Goal: Task Accomplishment & Management: Manage account settings

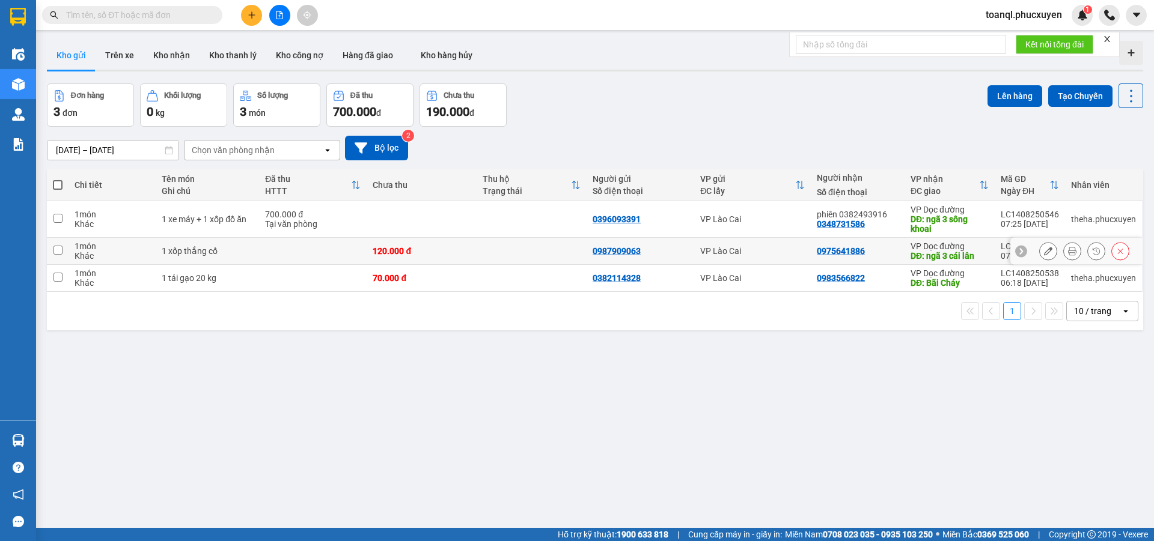
click at [1044, 252] on icon at bounding box center [1048, 251] width 8 height 8
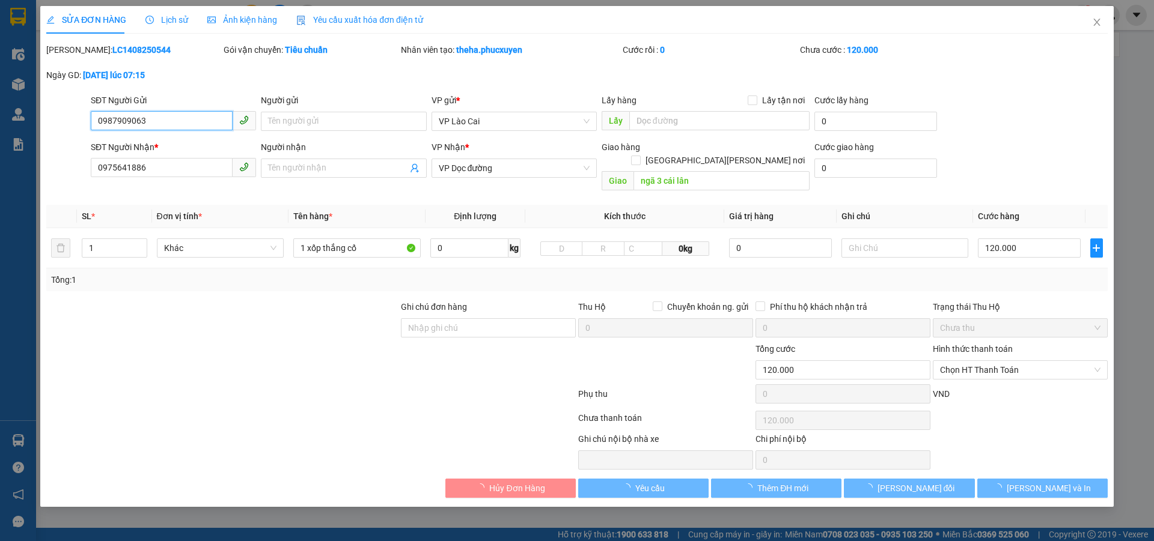
type input "0987909063"
type input "0975641886"
type input "ngã 3 cái lân"
type input "120.000"
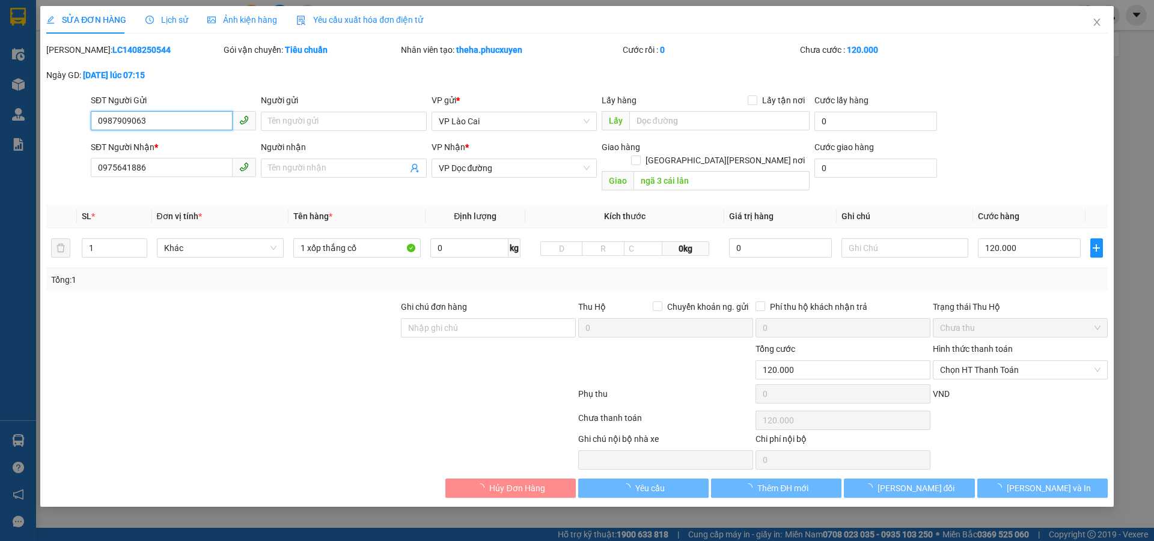
drag, startPoint x: 183, startPoint y: 122, endPoint x: 30, endPoint y: 143, distance: 154.1
click at [30, 143] on div "SỬA ĐƠN HÀNG Lịch sử [PERSON_NAME] hàng Yêu cầu xuất [PERSON_NAME] điện tử Tota…" at bounding box center [577, 270] width 1154 height 541
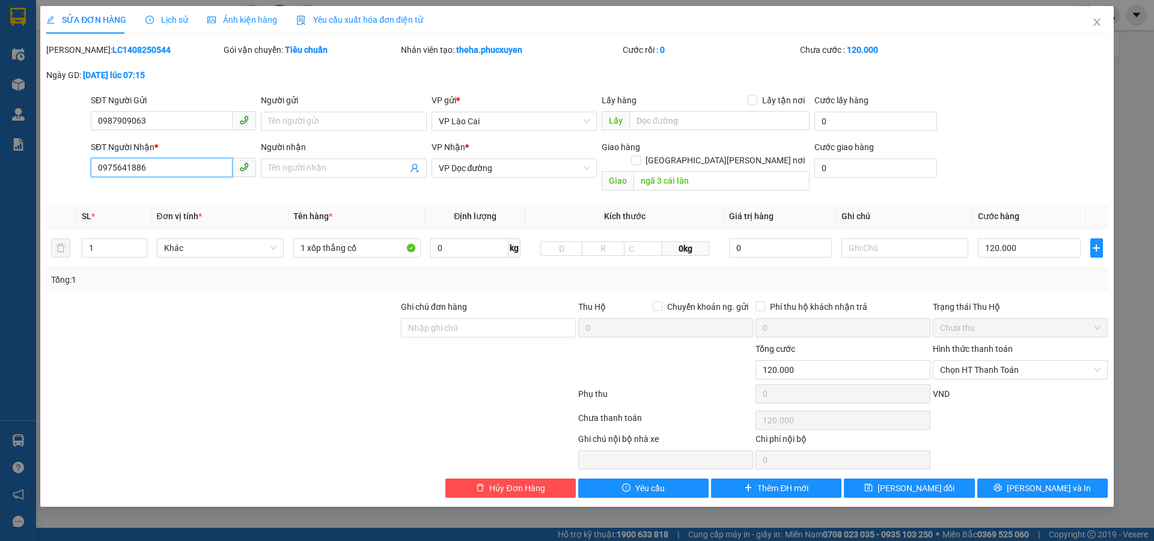
drag, startPoint x: 165, startPoint y: 170, endPoint x: 58, endPoint y: 191, distance: 109.0
click at [58, 191] on div "Total Paid Fee 0 Total UnPaid Fee 120.000 Cash Collection Total Fee Mã ĐH: LC14…" at bounding box center [576, 270] width 1061 height 455
click at [1092, 14] on span "Close" at bounding box center [1097, 23] width 34 height 34
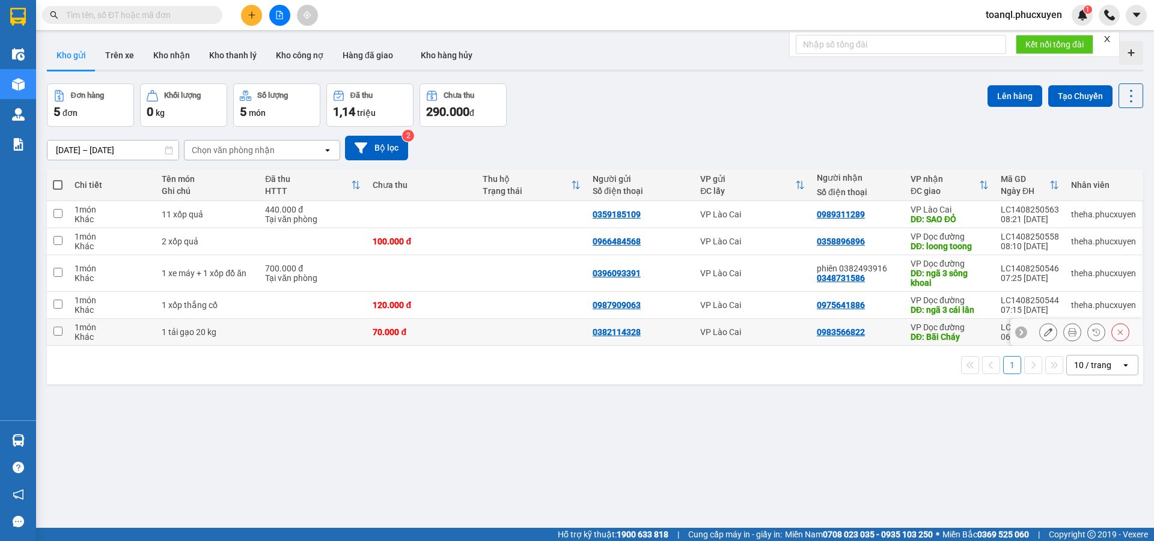
click at [1044, 334] on icon at bounding box center [1048, 332] width 8 height 8
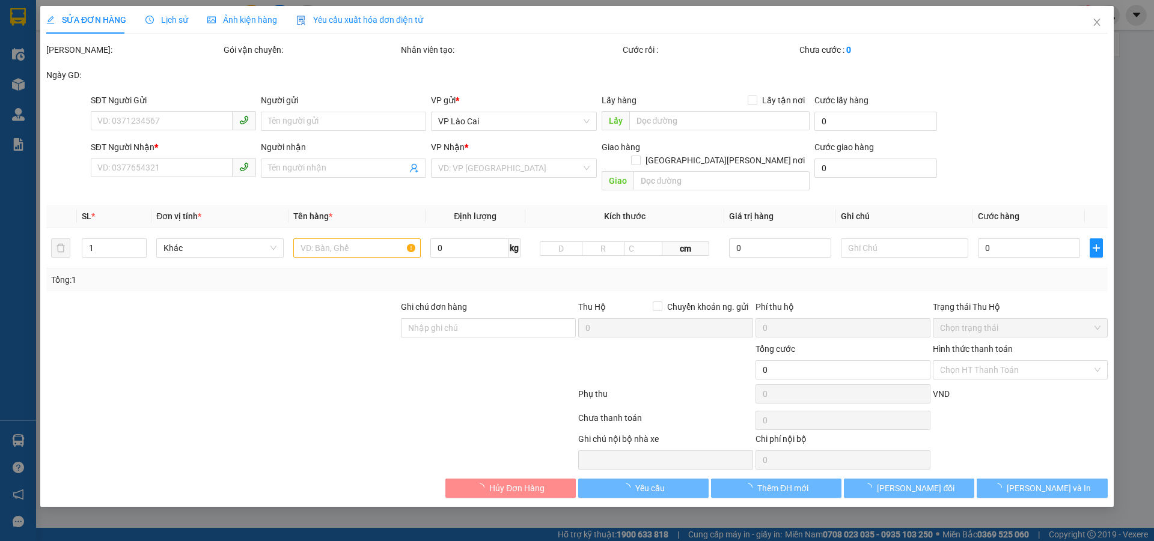
type input "0382114328"
type input "0983566822"
type input "Bãi Cháy"
type input "70.000"
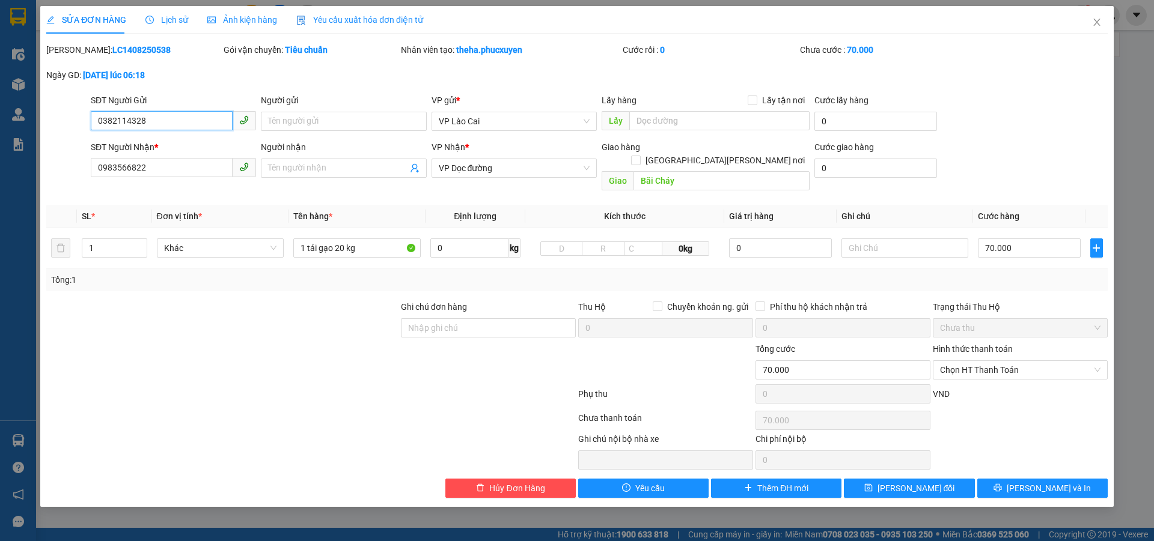
drag, startPoint x: 162, startPoint y: 124, endPoint x: 61, endPoint y: 130, distance: 101.1
click at [61, 130] on div "SĐT Người Gửi 0382114328 0382114328 Người gửi Tên người gửi VP gửi * VP Lào Cai…" at bounding box center [577, 115] width 1064 height 42
click at [0, 201] on div "SỬA ĐƠN HÀNG Lịch sử [PERSON_NAME] hàng Yêu cầu xuất [PERSON_NAME] điện tử Tota…" at bounding box center [577, 270] width 1154 height 541
click at [1107, 14] on span "Close" at bounding box center [1097, 23] width 34 height 34
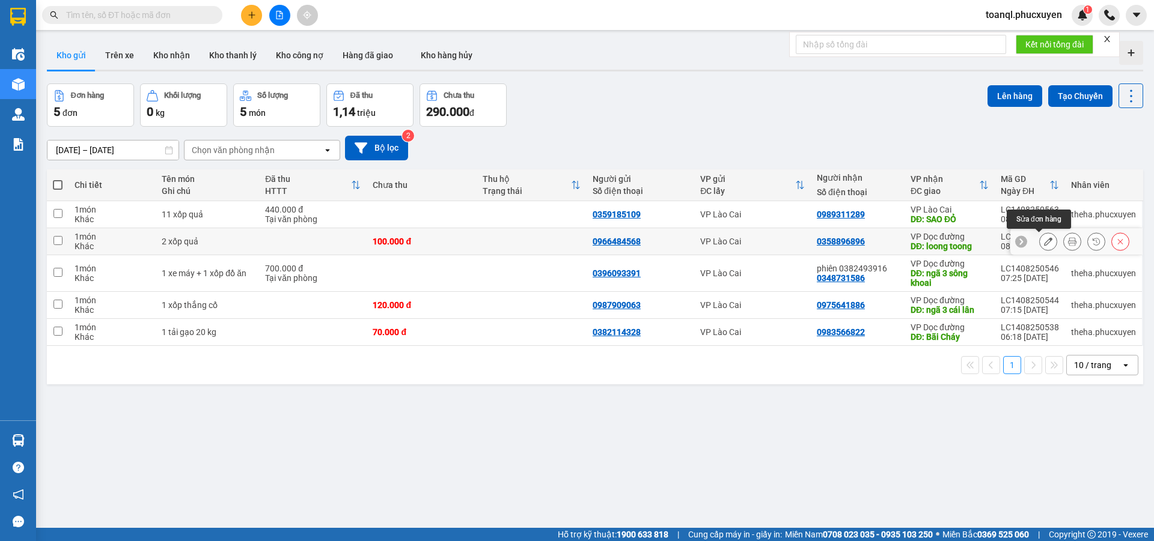
click at [1044, 241] on icon at bounding box center [1048, 241] width 8 height 8
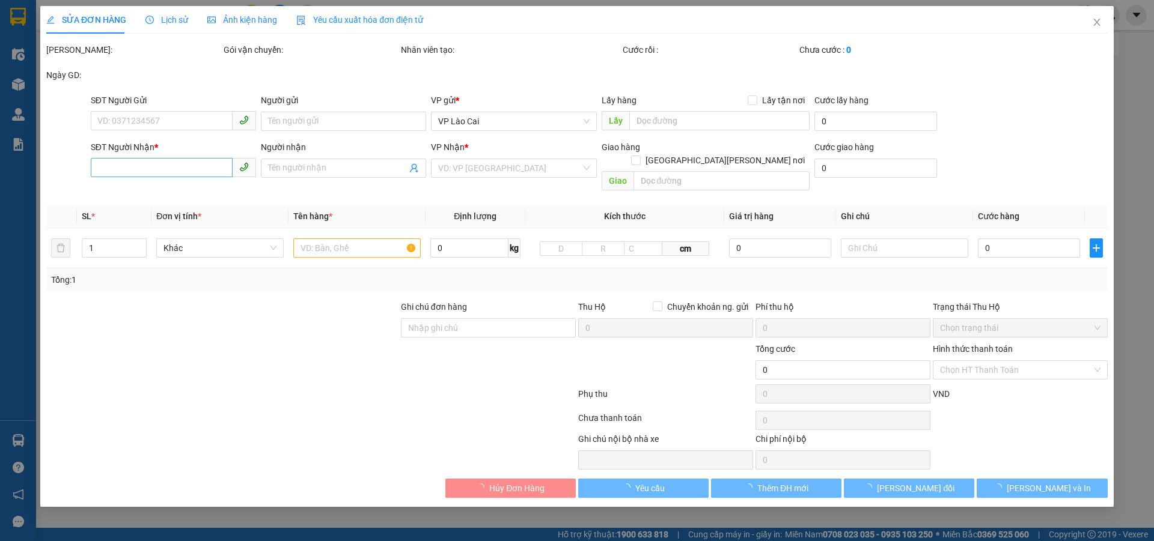
type input "0966484568"
type input "0358896896"
type input "loong toong"
type input "100.000"
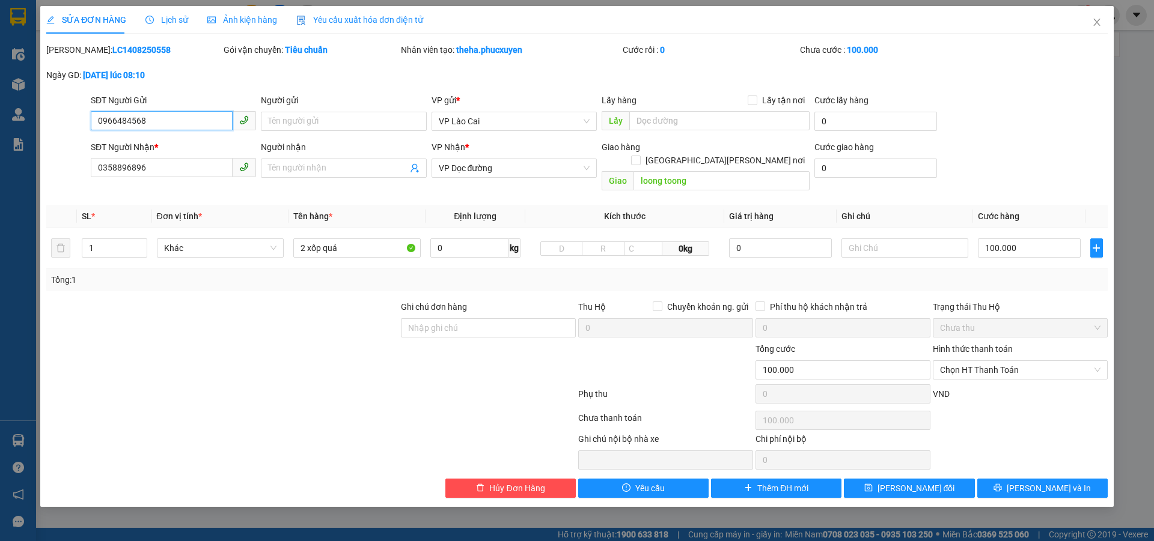
drag, startPoint x: 171, startPoint y: 126, endPoint x: 73, endPoint y: 129, distance: 98.0
click at [73, 129] on div "SĐT Người Gửi 0966484568 0966484568 Người gửi Tên người gửi VP gửi * VP Lào Cai…" at bounding box center [577, 115] width 1064 height 42
drag, startPoint x: 178, startPoint y: 168, endPoint x: 69, endPoint y: 178, distance: 109.9
click at [69, 178] on div "SĐT Người [PERSON_NAME] * 0358896896 Người [PERSON_NAME] Tên người [PERSON_NAME…" at bounding box center [577, 168] width 1064 height 55
click at [1100, 23] on icon "close" at bounding box center [1097, 22] width 10 height 10
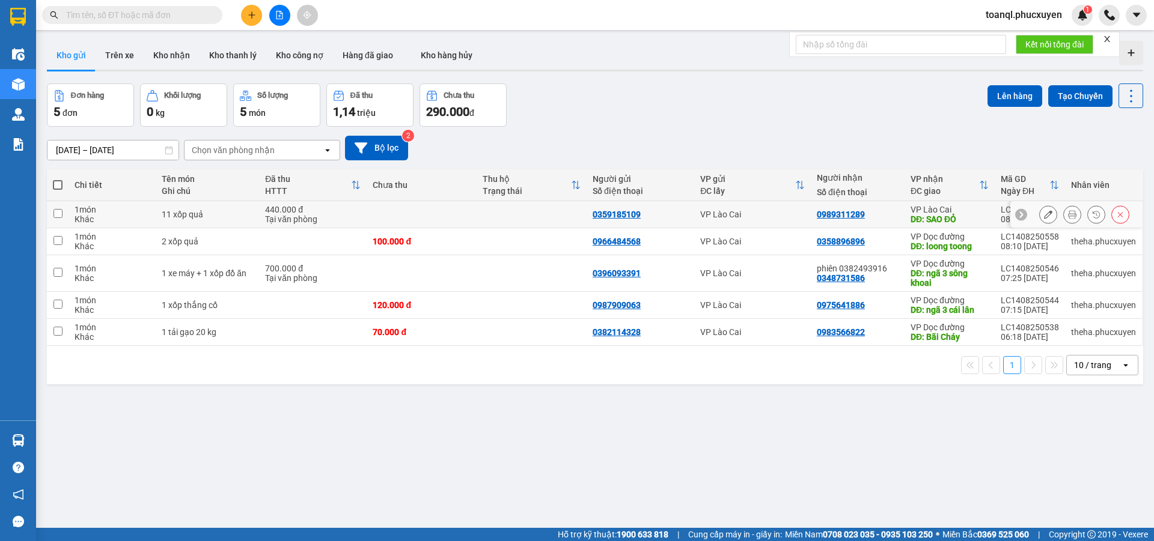
click at [1044, 216] on icon at bounding box center [1048, 214] width 8 height 8
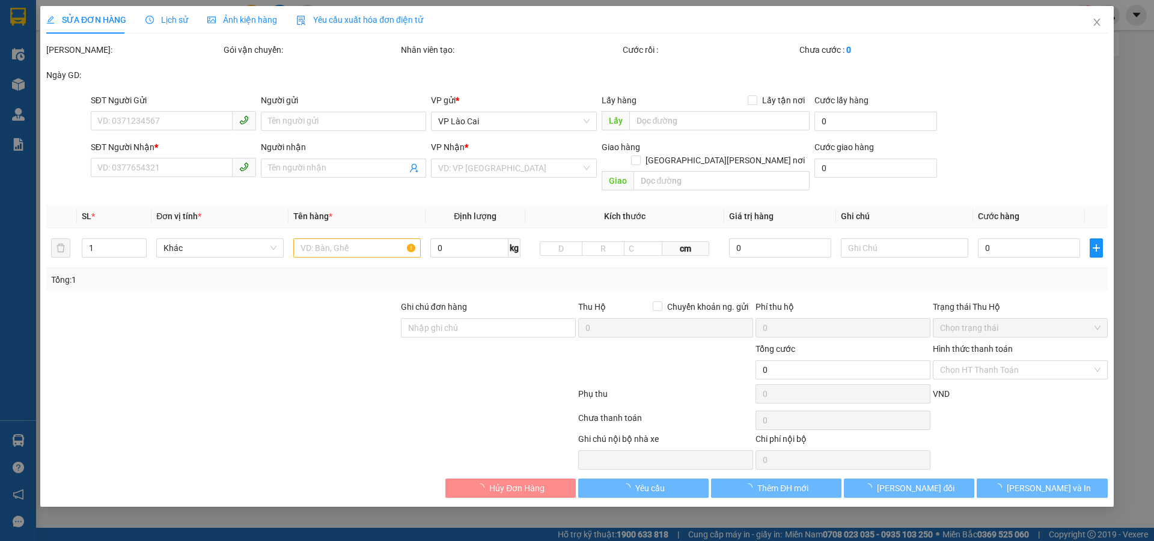
type input "0359185109"
type input "0989311289"
type input "SAO ĐỎ"
type input "440.000"
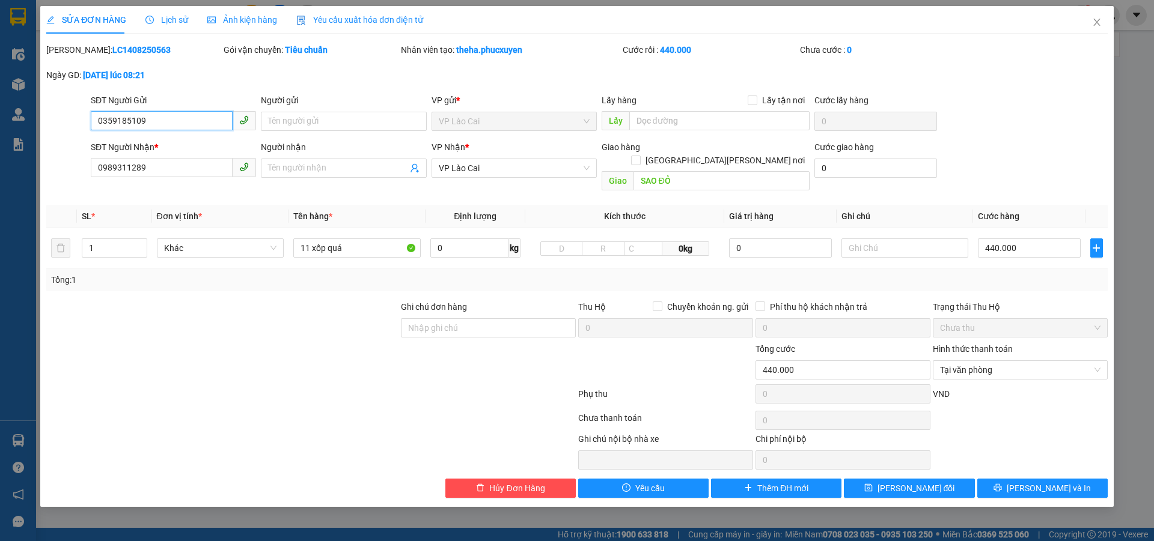
drag, startPoint x: 150, startPoint y: 118, endPoint x: 19, endPoint y: 121, distance: 131.0
click at [17, 124] on div "SỬA ĐƠN HÀNG Lịch sử [PERSON_NAME] hàng Yêu cầu xuất [PERSON_NAME] điện tử Tota…" at bounding box center [577, 270] width 1154 height 541
drag, startPoint x: 132, startPoint y: 168, endPoint x: 25, endPoint y: 171, distance: 106.4
click at [23, 171] on div "SỬA ĐƠN HÀNG Lịch sử [PERSON_NAME] hàng Yêu cầu xuất [PERSON_NAME] điện tử Tota…" at bounding box center [577, 270] width 1154 height 541
click at [1098, 21] on icon "close" at bounding box center [1096, 22] width 7 height 7
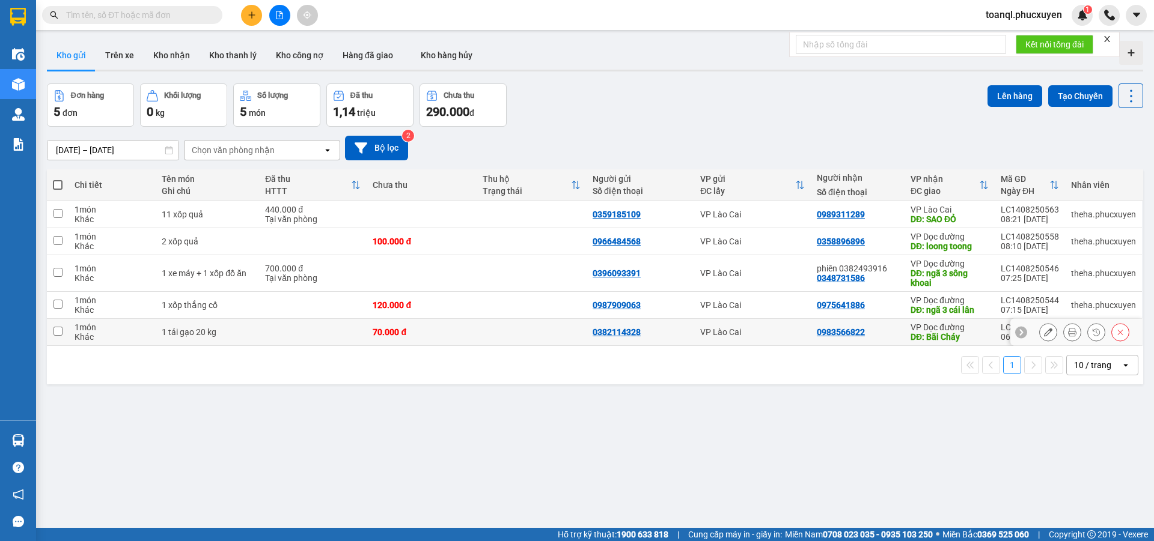
click at [334, 331] on td at bounding box center [313, 332] width 108 height 27
checkbox input "true"
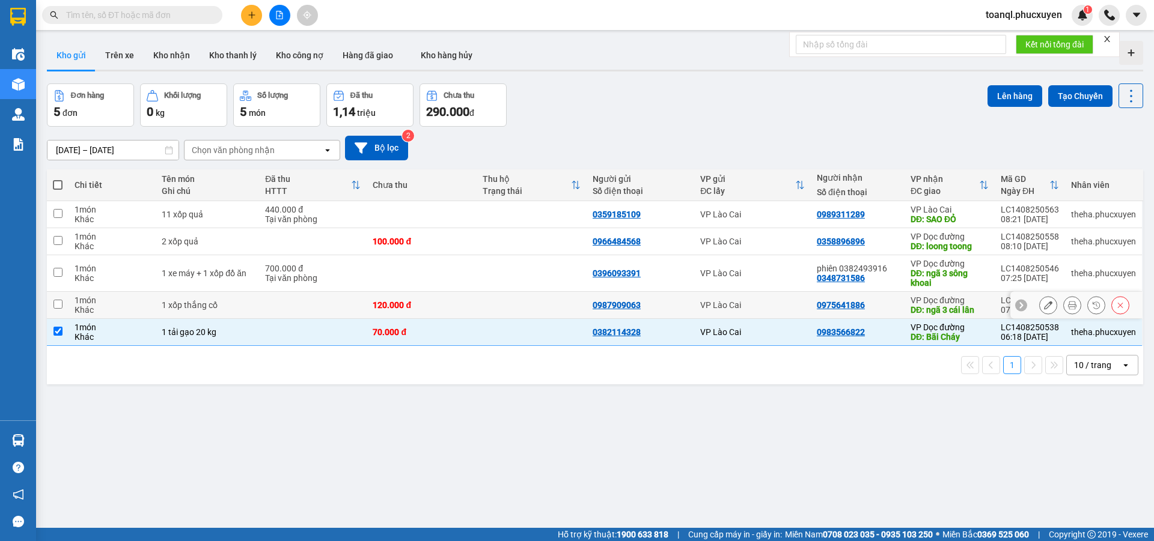
click at [349, 311] on td at bounding box center [313, 305] width 108 height 27
checkbox input "true"
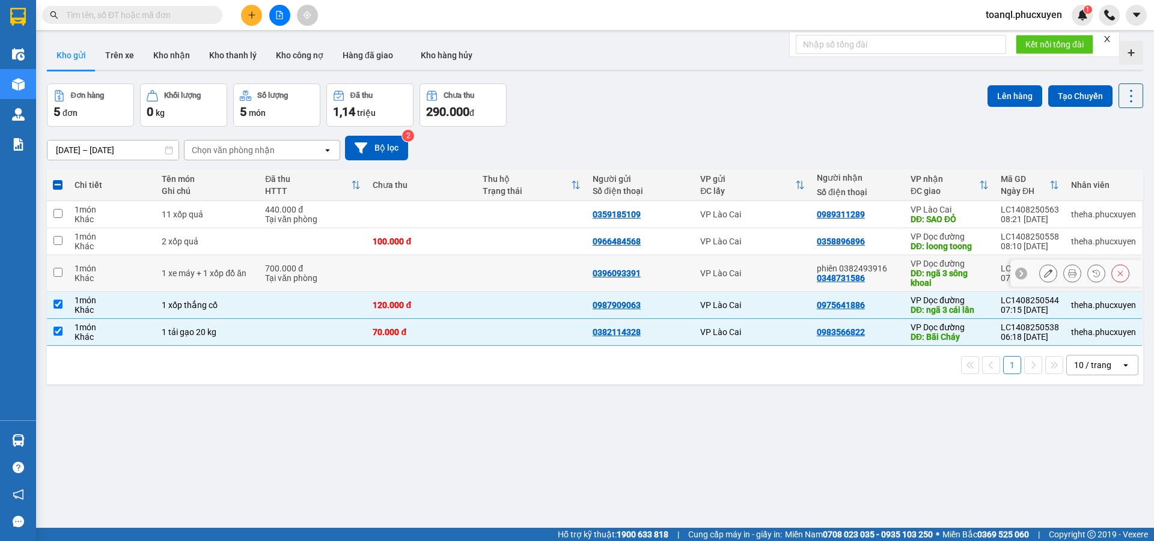
click at [356, 283] on td "700.000 đ [PERSON_NAME]" at bounding box center [313, 273] width 108 height 37
checkbox input "true"
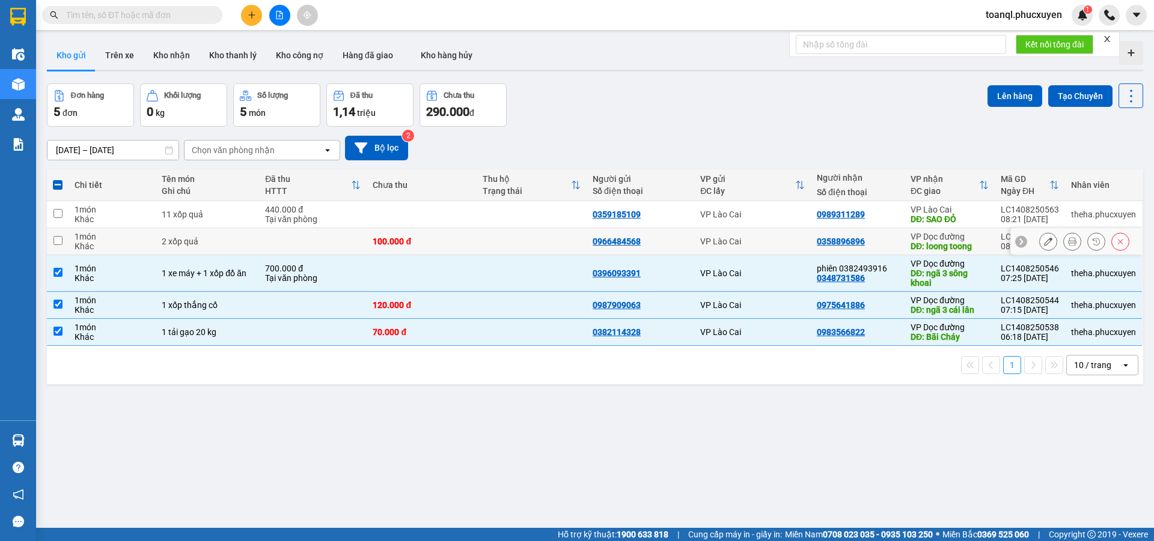
click at [347, 249] on td at bounding box center [313, 241] width 108 height 27
checkbox input "true"
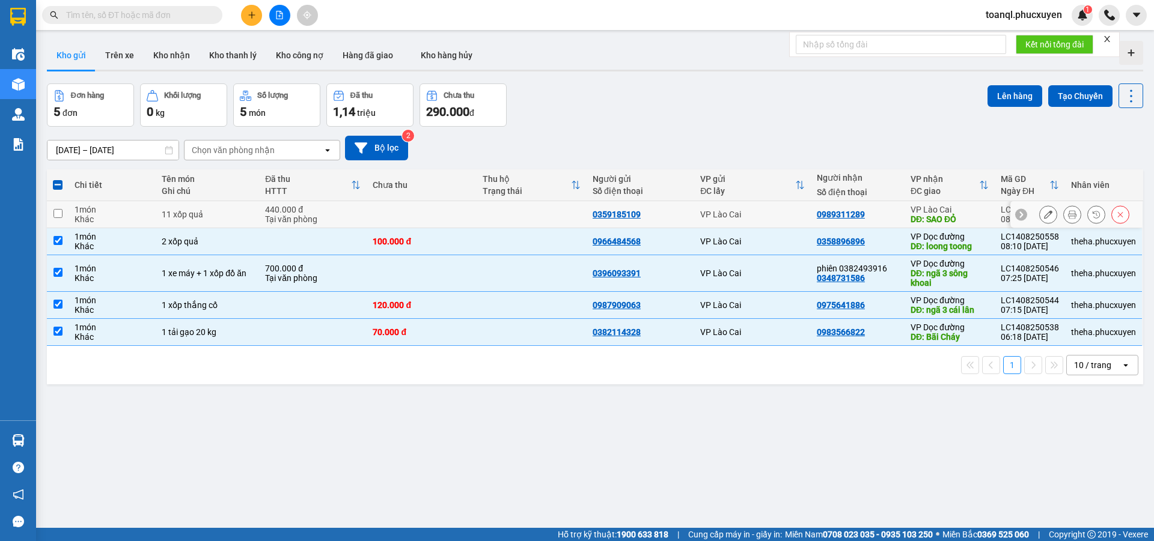
click at [400, 218] on td at bounding box center [422, 214] width 110 height 27
checkbox input "true"
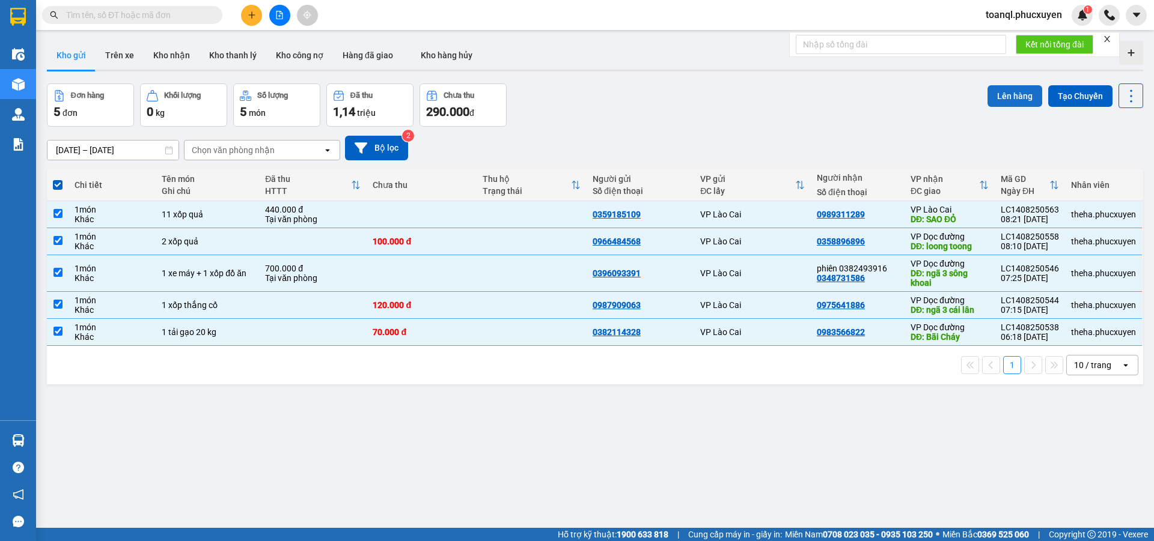
click at [1012, 94] on button "Lên hàng" at bounding box center [1014, 96] width 55 height 22
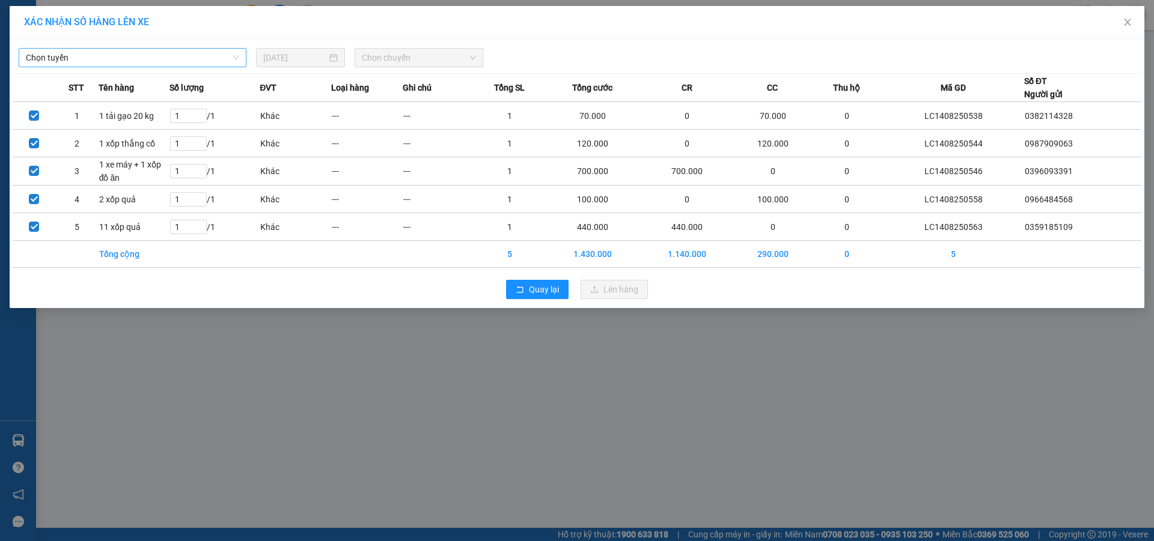
click at [174, 64] on span "Chọn tuyến" at bounding box center [132, 58] width 213 height 18
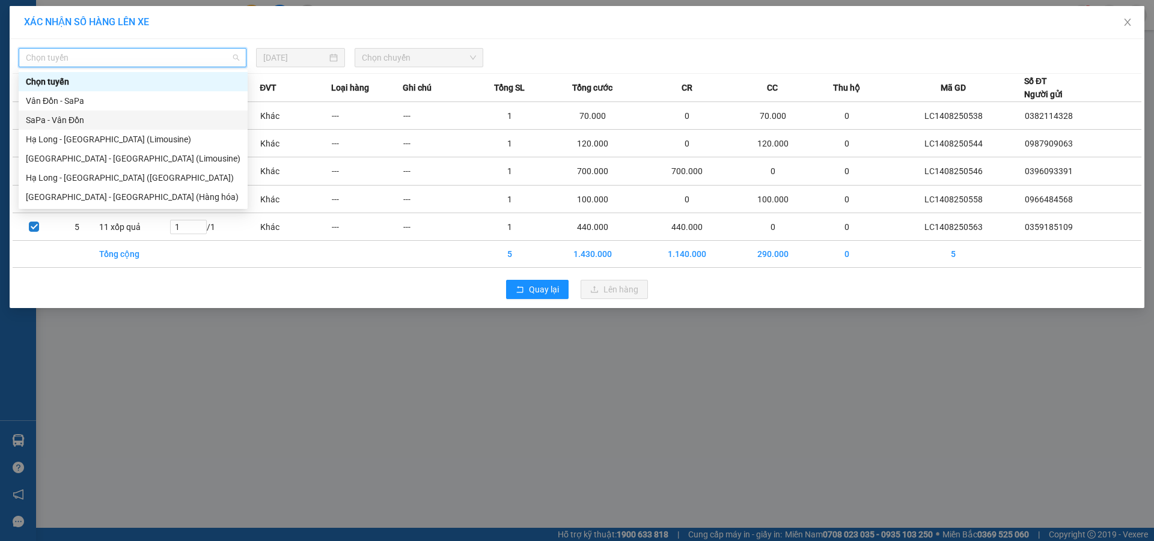
drag, startPoint x: 75, startPoint y: 122, endPoint x: 278, endPoint y: 111, distance: 202.8
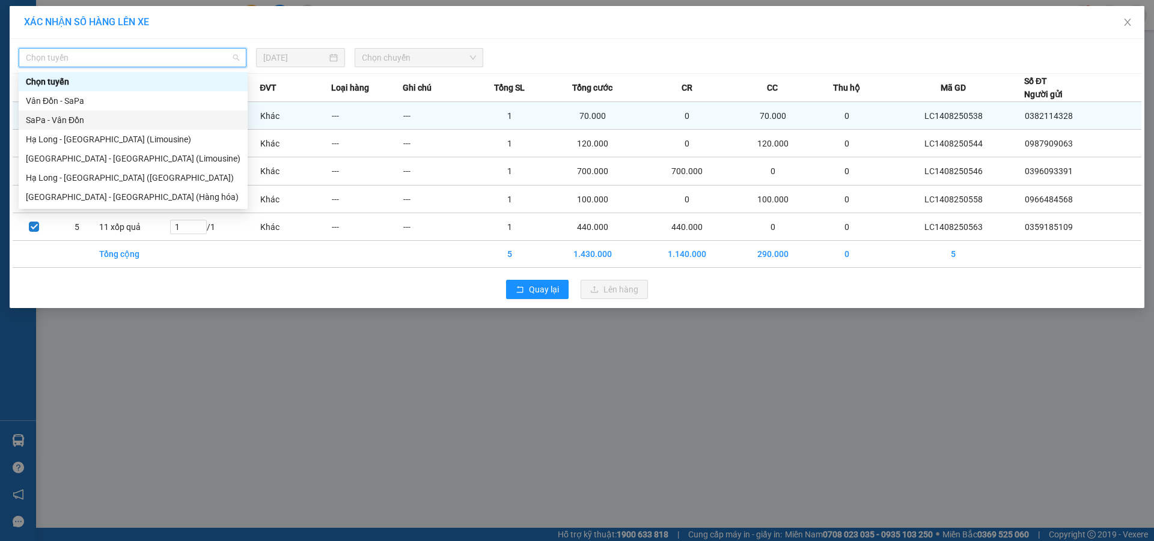
click at [79, 121] on div "SaPa - Vân Đồn" at bounding box center [133, 120] width 215 height 13
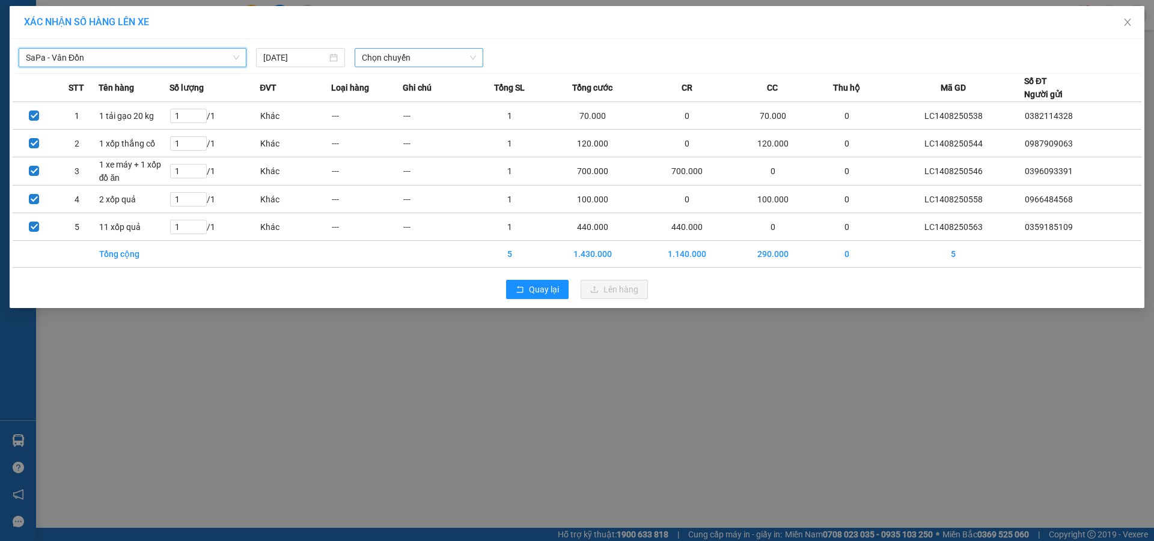
click at [419, 55] on span "Chọn chuyến" at bounding box center [419, 58] width 114 height 18
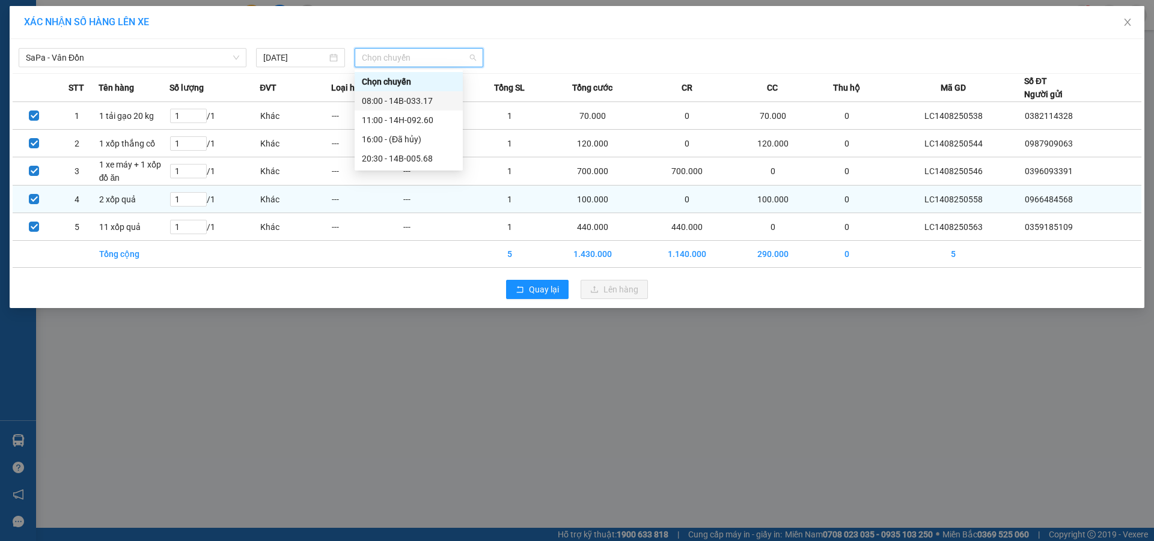
drag, startPoint x: 422, startPoint y: 96, endPoint x: 669, endPoint y: 199, distance: 266.9
click at [424, 96] on div "08:00 - 14B-033.17" at bounding box center [409, 100] width 94 height 13
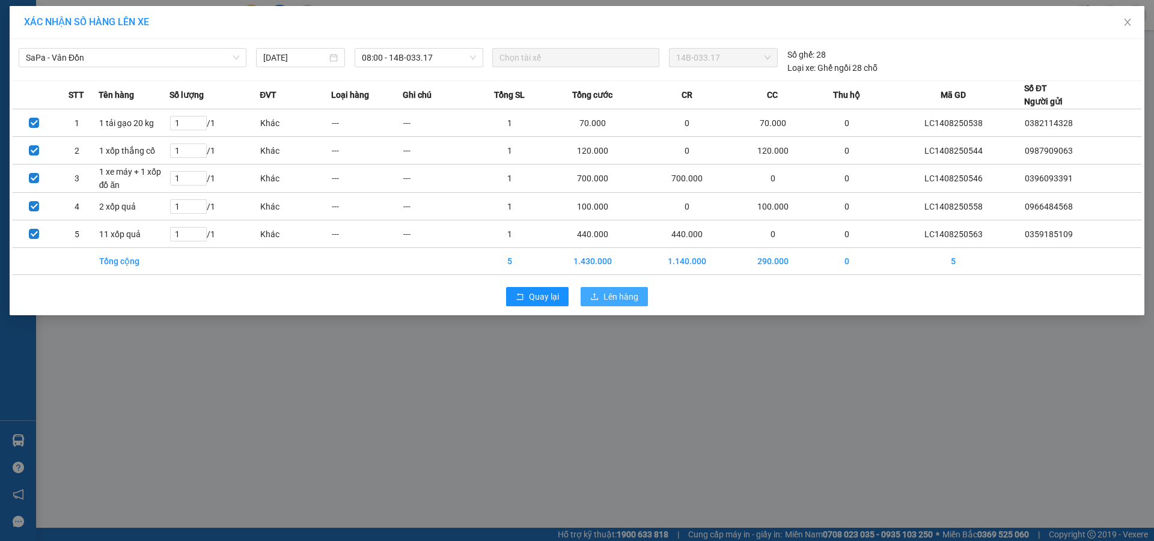
click at [624, 302] on span "Lên hàng" at bounding box center [620, 296] width 35 height 13
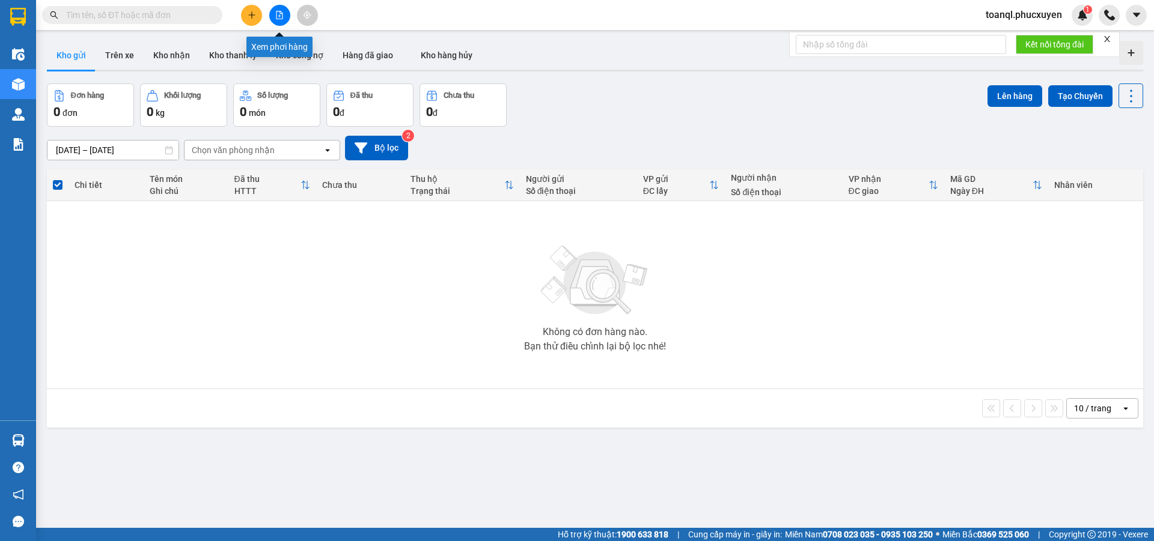
click at [287, 14] on button at bounding box center [279, 15] width 21 height 21
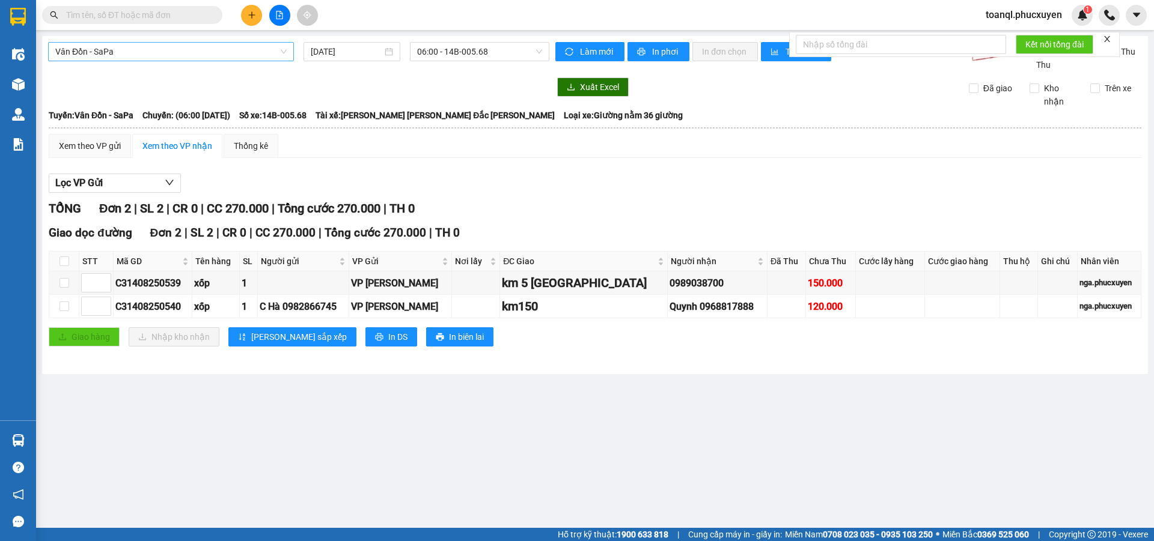
click at [172, 46] on span "Vân Đồn - SaPa" at bounding box center [170, 52] width 231 height 18
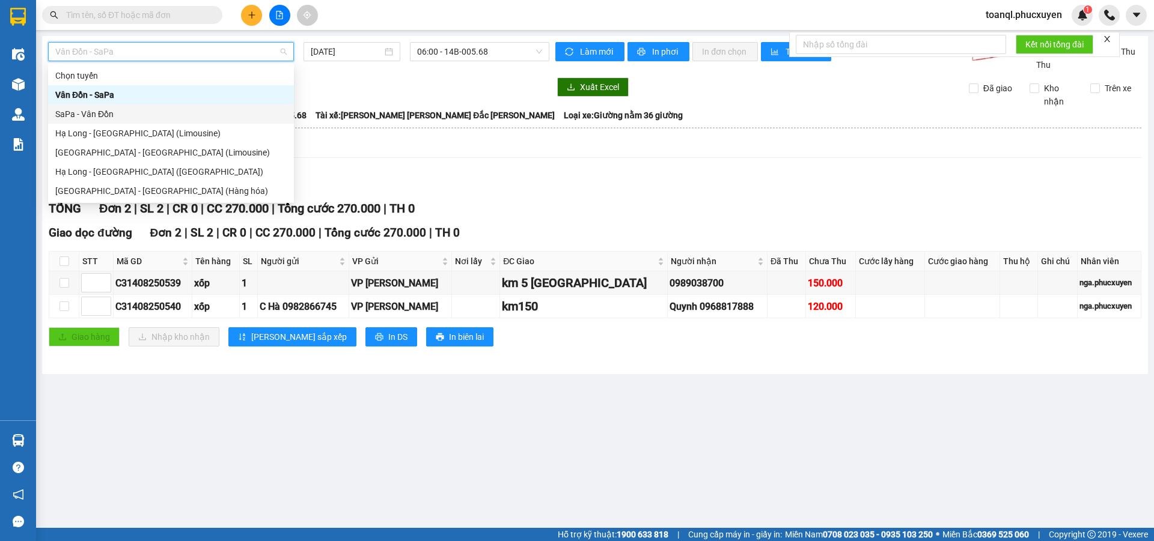
click at [113, 112] on div "SaPa - Vân Đồn" at bounding box center [170, 114] width 231 height 13
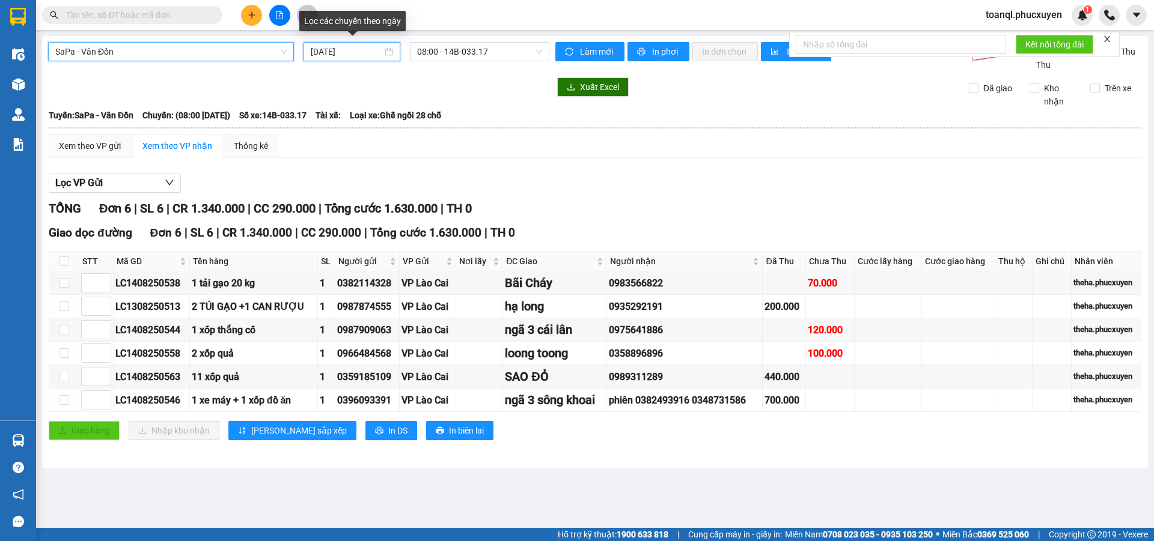
click at [338, 48] on input "[DATE]" at bounding box center [347, 51] width 72 height 13
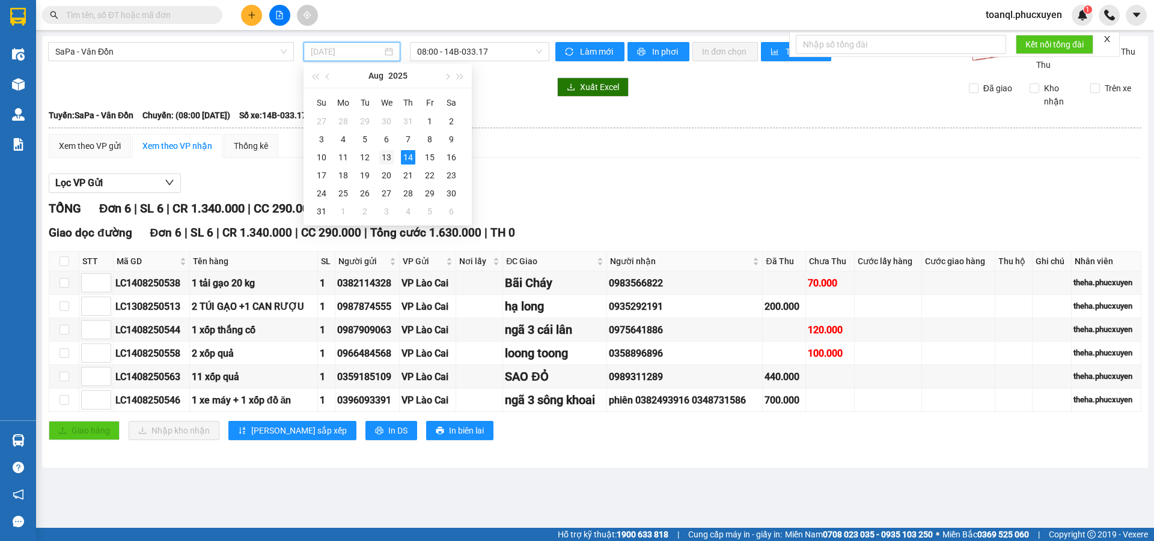
click at [385, 161] on div "13" at bounding box center [386, 157] width 14 height 14
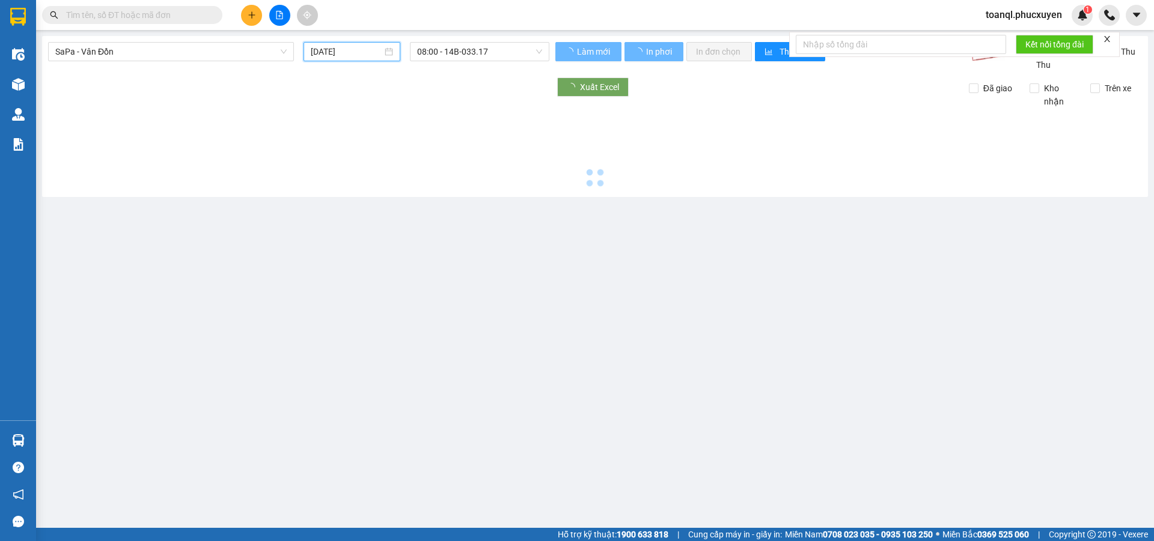
type input "[DATE]"
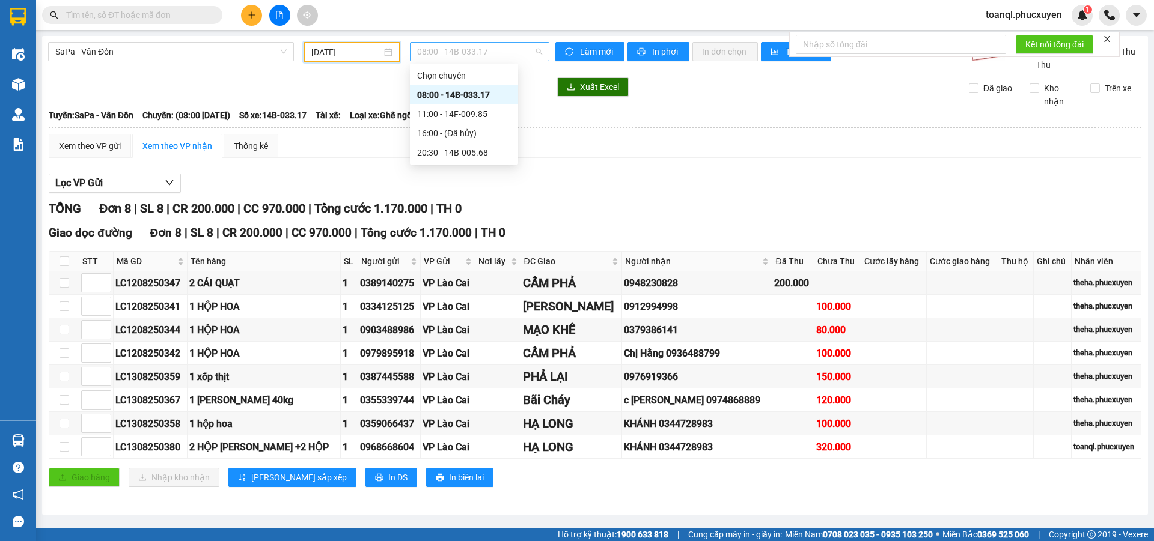
click at [455, 55] on span "08:00 - 14B-033.17" at bounding box center [479, 52] width 125 height 18
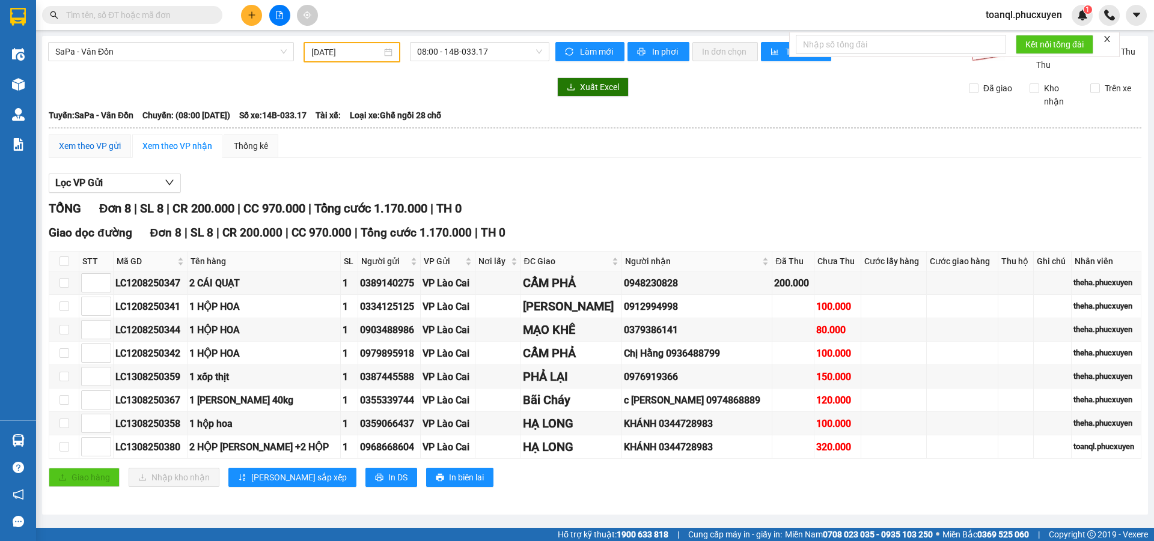
click at [85, 148] on div "Xem theo VP gửi" at bounding box center [90, 145] width 62 height 13
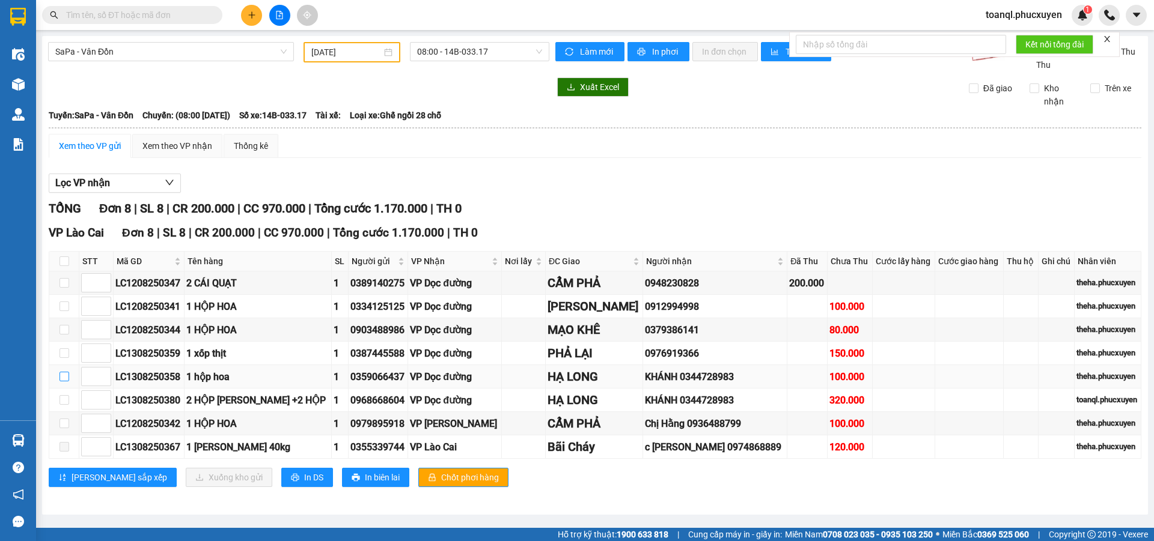
click at [62, 377] on input "checkbox" at bounding box center [64, 377] width 10 height 10
checkbox input "true"
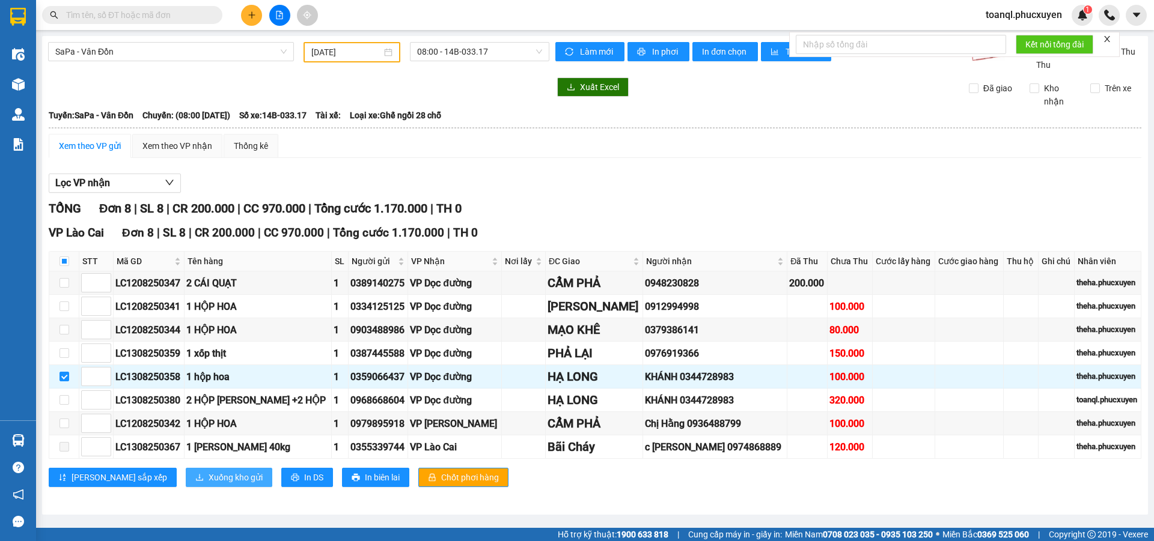
drag, startPoint x: 174, startPoint y: 478, endPoint x: 181, endPoint y: 478, distance: 7.8
click at [209, 478] on span "Xuống kho gửi" at bounding box center [236, 477] width 54 height 13
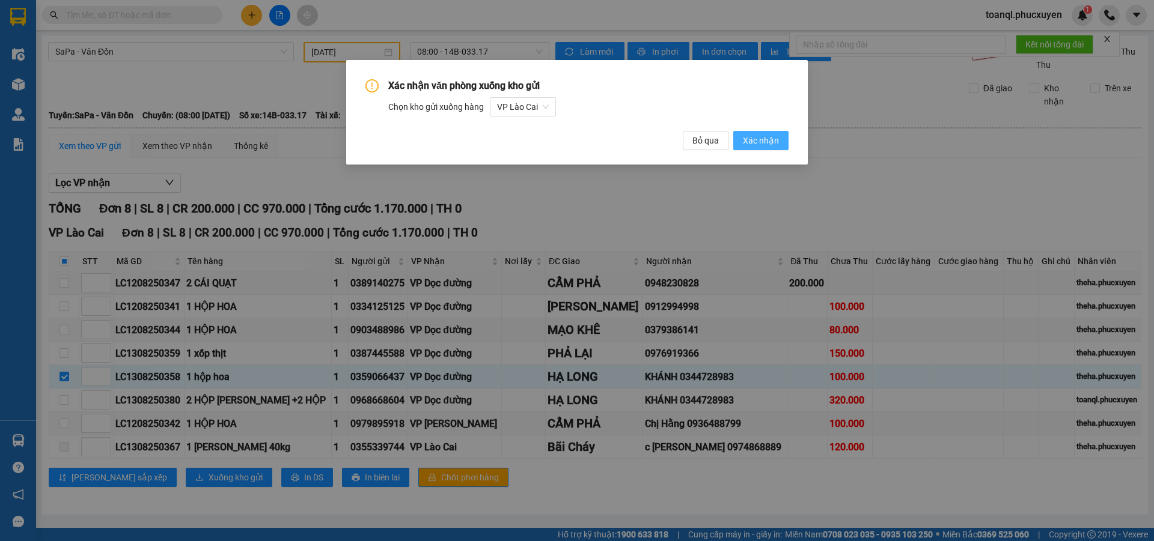
click at [769, 149] on button "Xác nhận" at bounding box center [760, 140] width 55 height 19
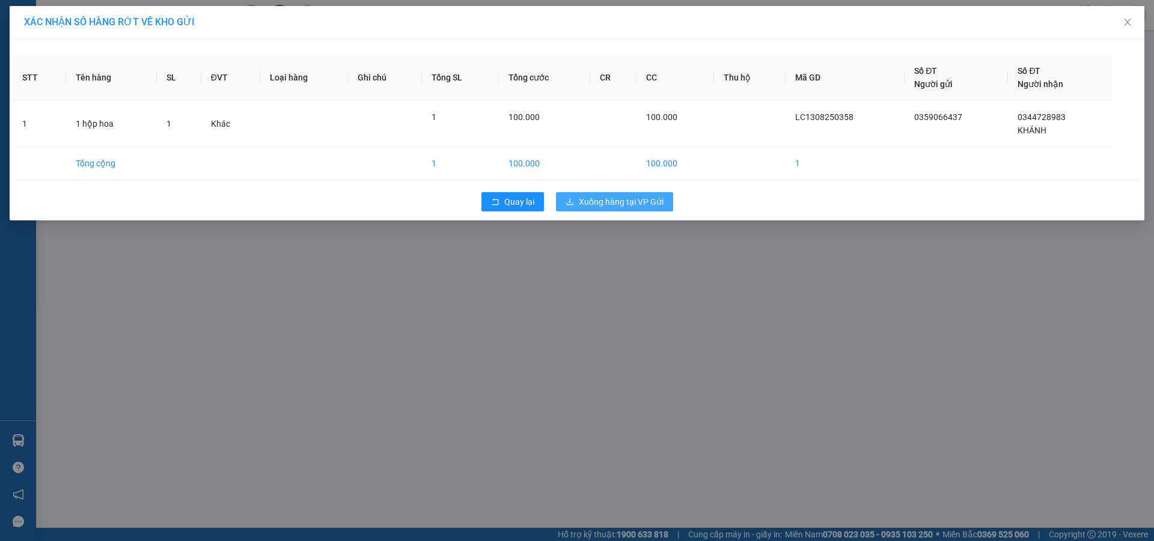
click at [607, 206] on span "Xuống hàng tại VP Gửi" at bounding box center [621, 201] width 85 height 13
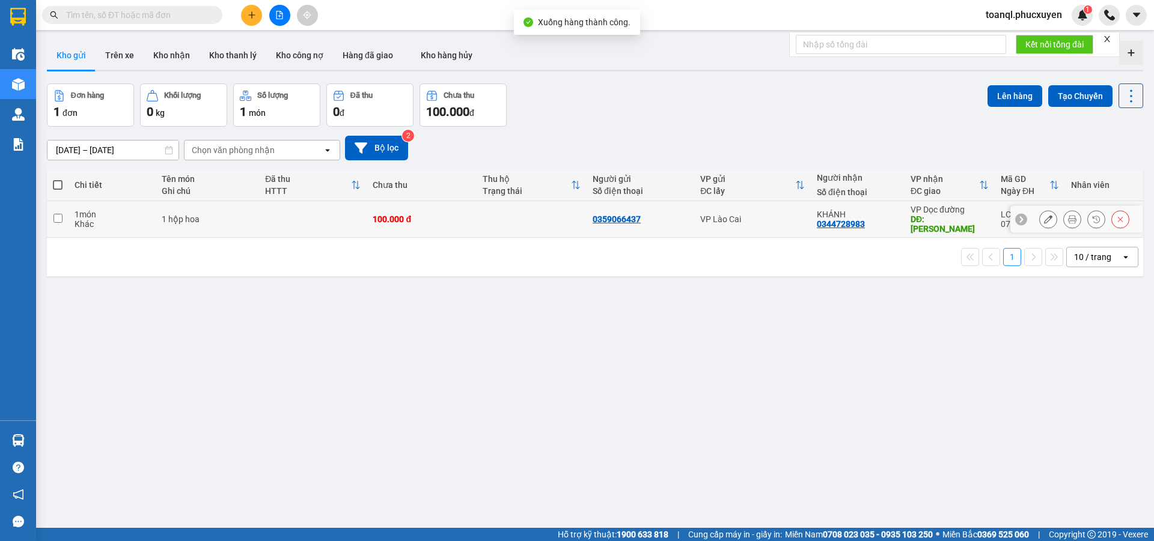
click at [224, 217] on div "1 hộp hoa" at bounding box center [207, 220] width 91 height 10
checkbox input "true"
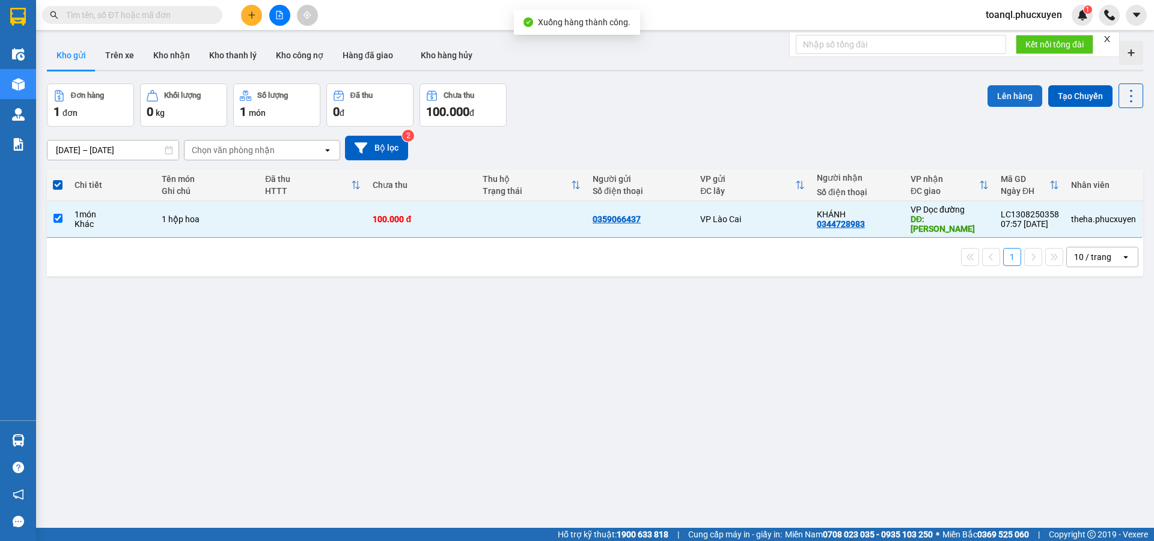
click at [1007, 96] on button "Lên hàng" at bounding box center [1014, 96] width 55 height 22
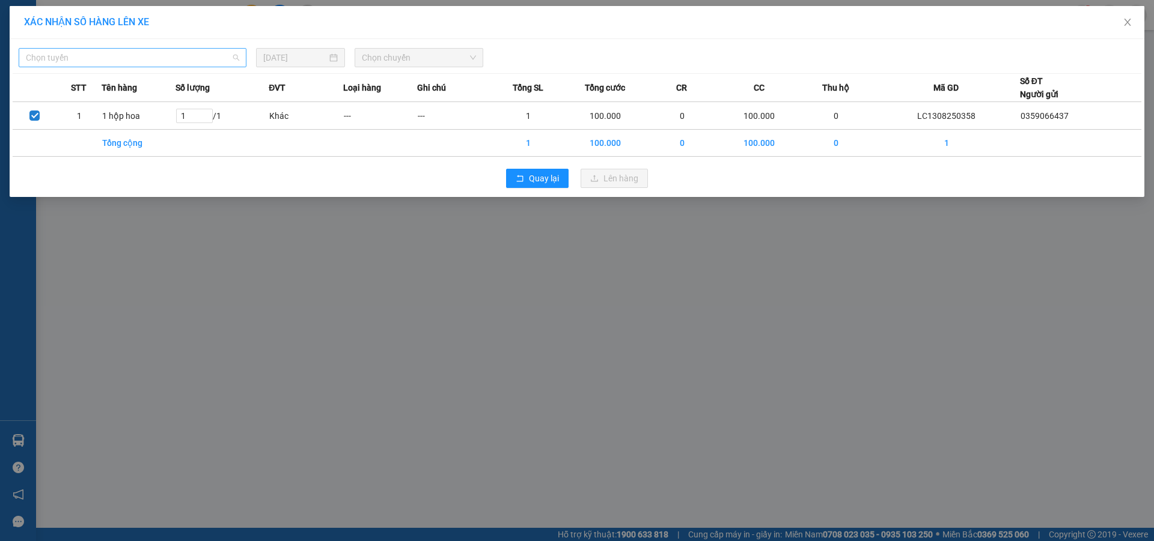
click at [184, 57] on span "Chọn tuyến" at bounding box center [132, 58] width 213 height 18
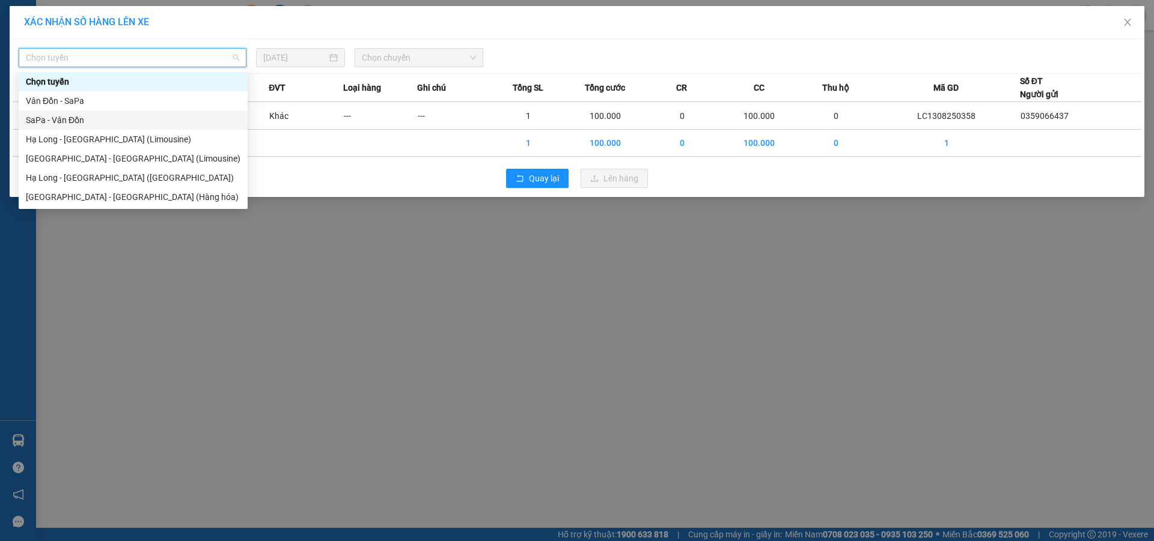
click at [43, 121] on div "SaPa - Vân Đồn" at bounding box center [133, 120] width 215 height 13
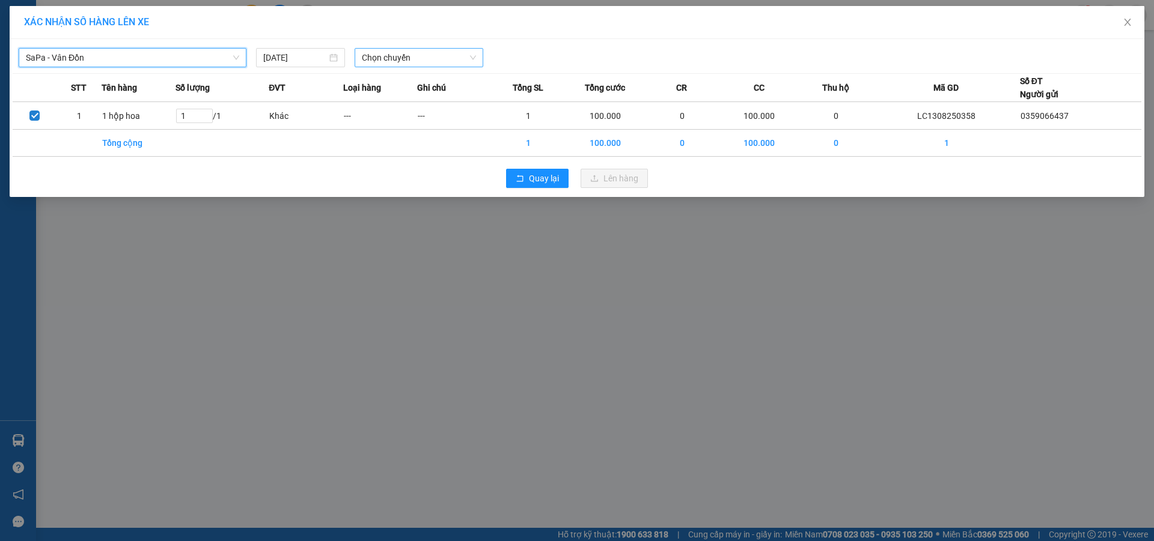
click at [420, 59] on span "Chọn chuyến" at bounding box center [419, 58] width 114 height 18
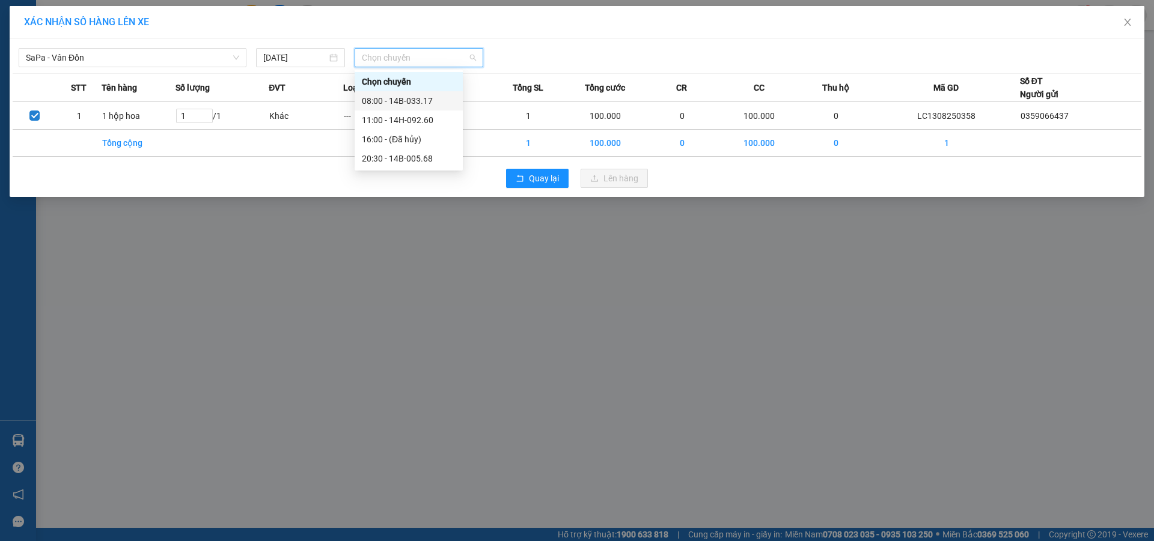
drag, startPoint x: 415, startPoint y: 103, endPoint x: 651, endPoint y: 180, distance: 247.8
click at [425, 106] on div "08:00 - 14B-033.17" at bounding box center [409, 100] width 94 height 13
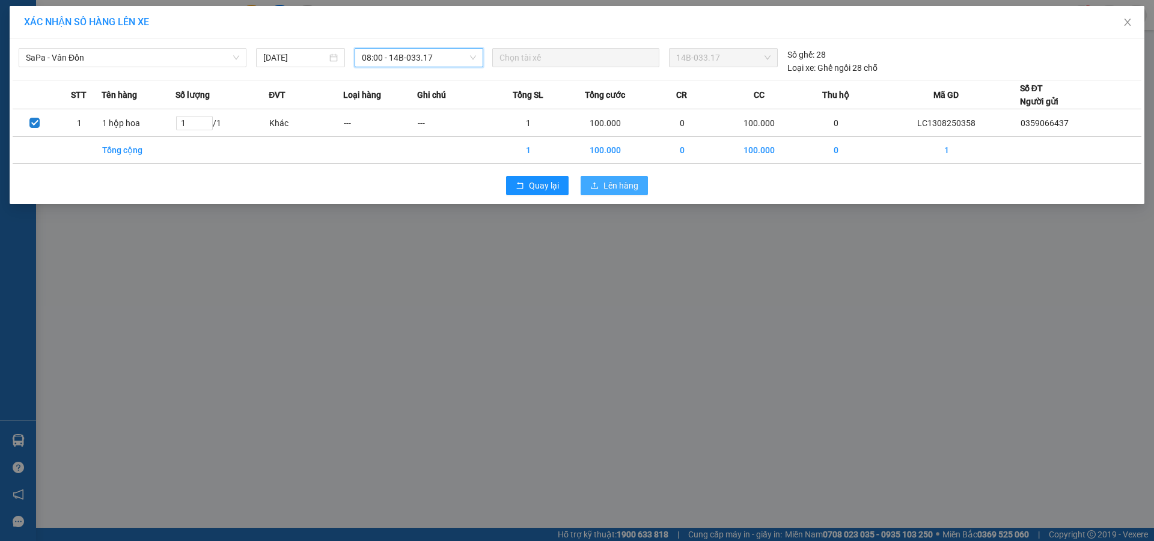
click at [605, 191] on span "Lên hàng" at bounding box center [620, 185] width 35 height 13
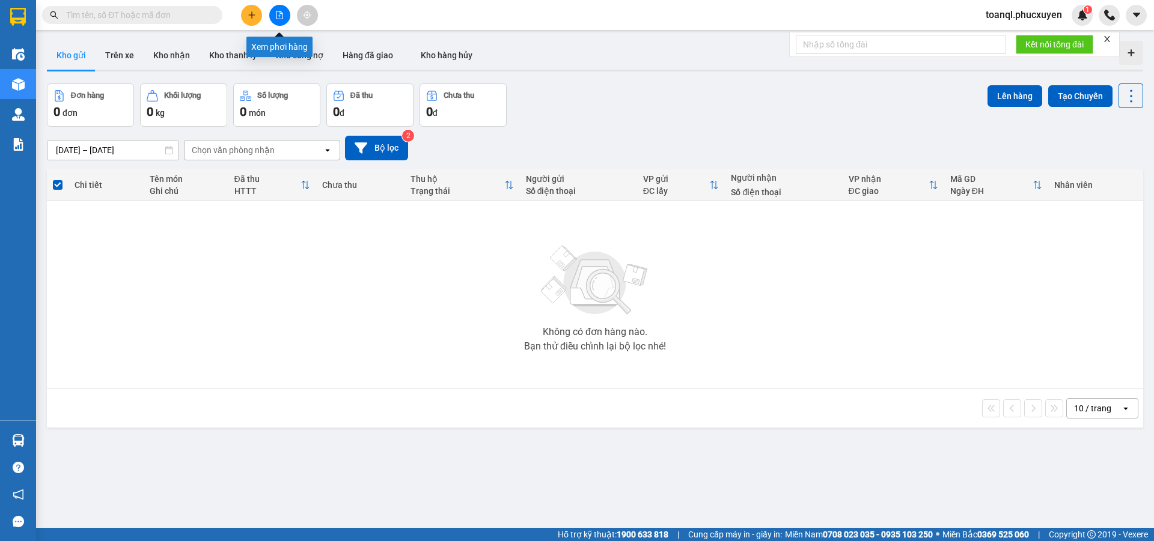
click at [279, 12] on icon "file-add" at bounding box center [279, 15] width 8 height 8
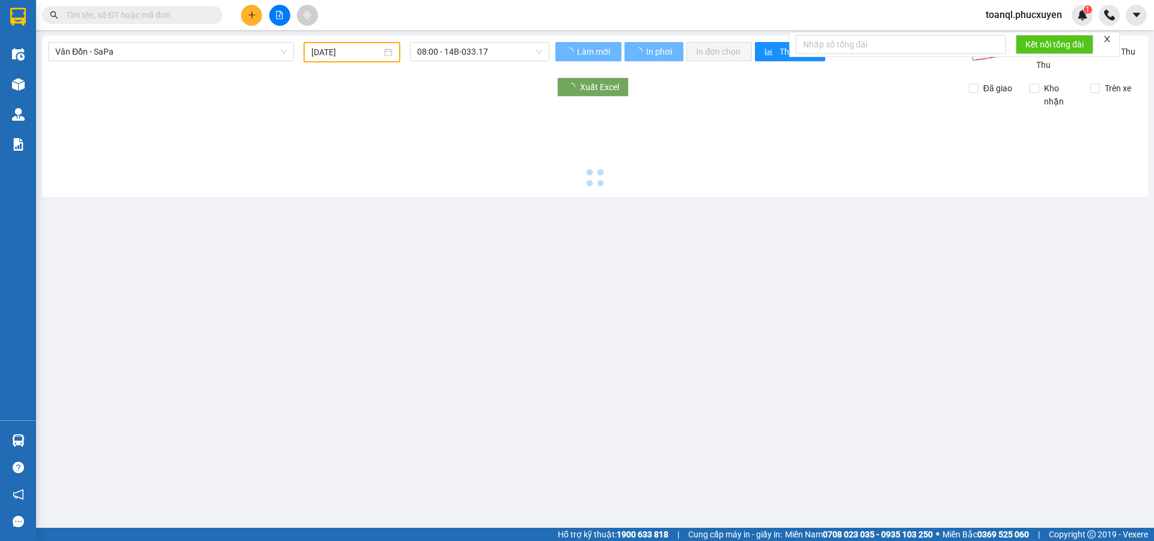
type input "[DATE]"
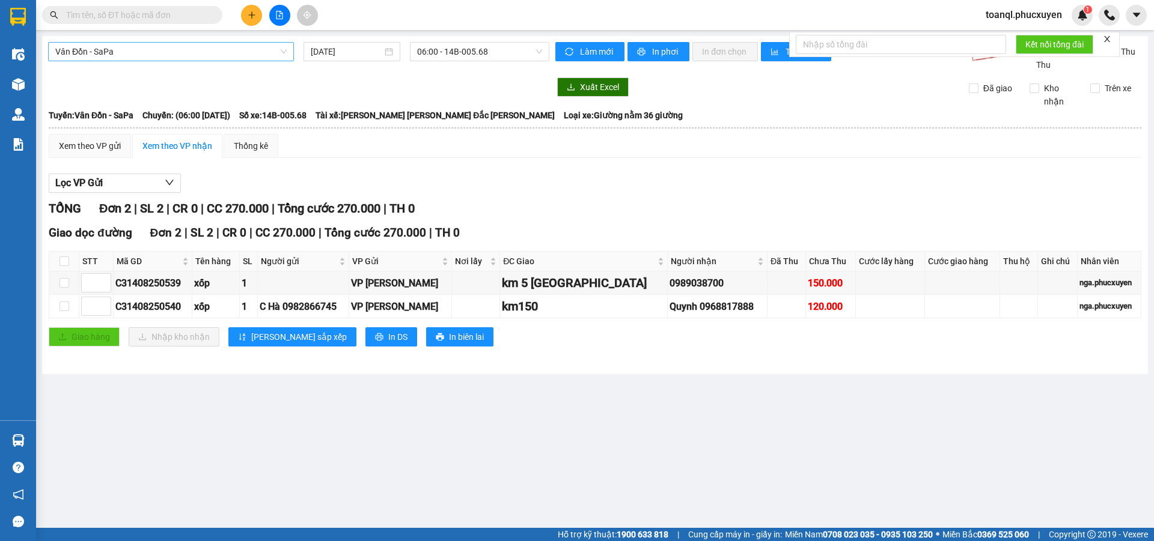
click at [207, 53] on span "Vân Đồn - SaPa" at bounding box center [170, 52] width 231 height 18
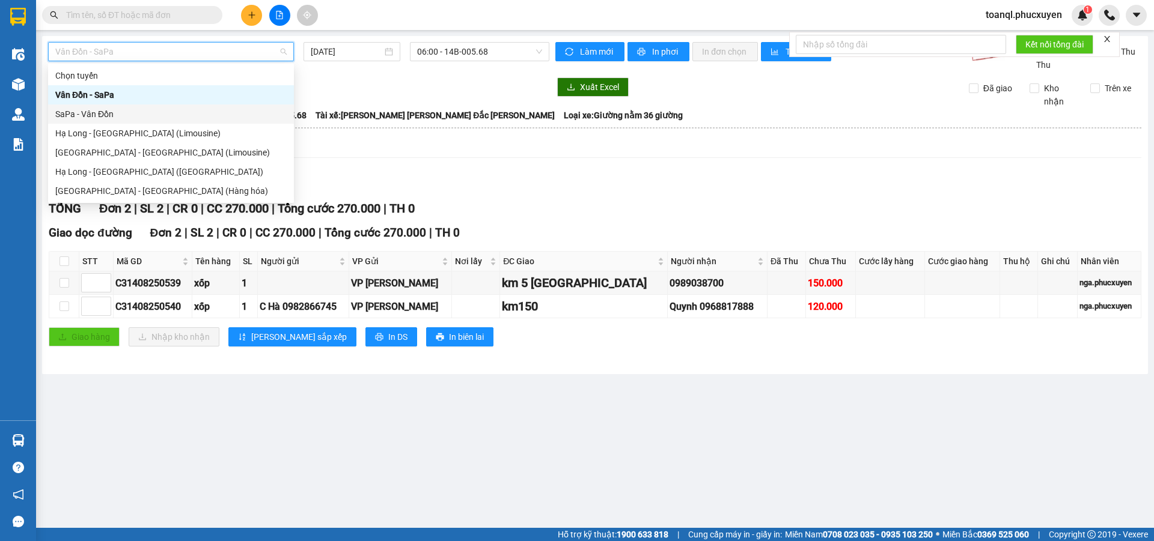
click at [98, 115] on div "SaPa - Vân Đồn" at bounding box center [170, 114] width 231 height 13
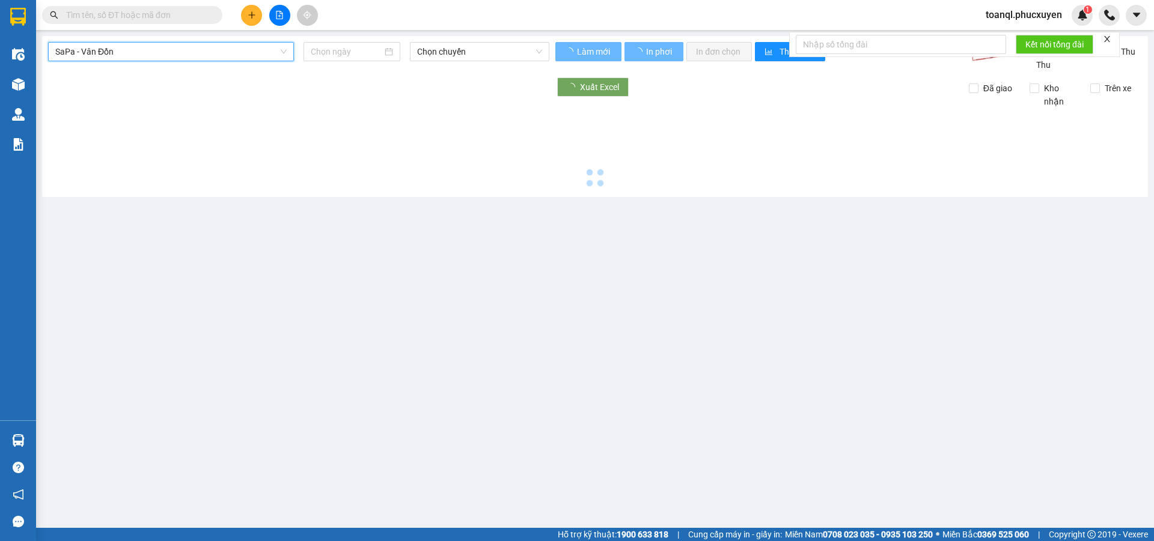
type input "[DATE]"
